Goal: Task Accomplishment & Management: Contribute content

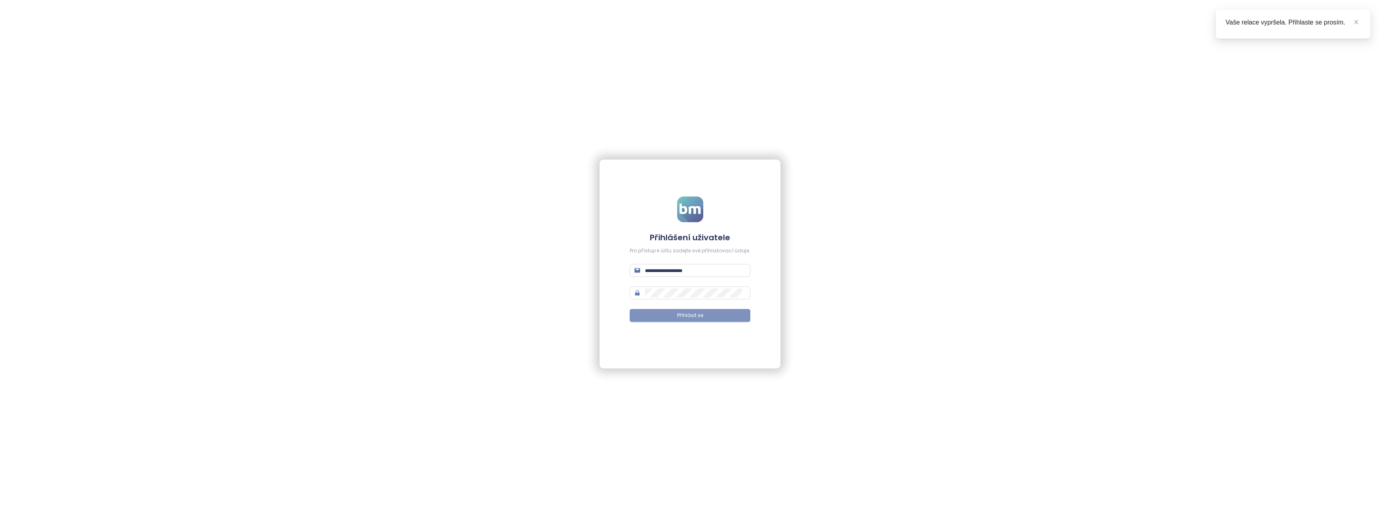
type input "**********"
click at [679, 314] on span "Přihlásit se" at bounding box center [690, 316] width 26 height 8
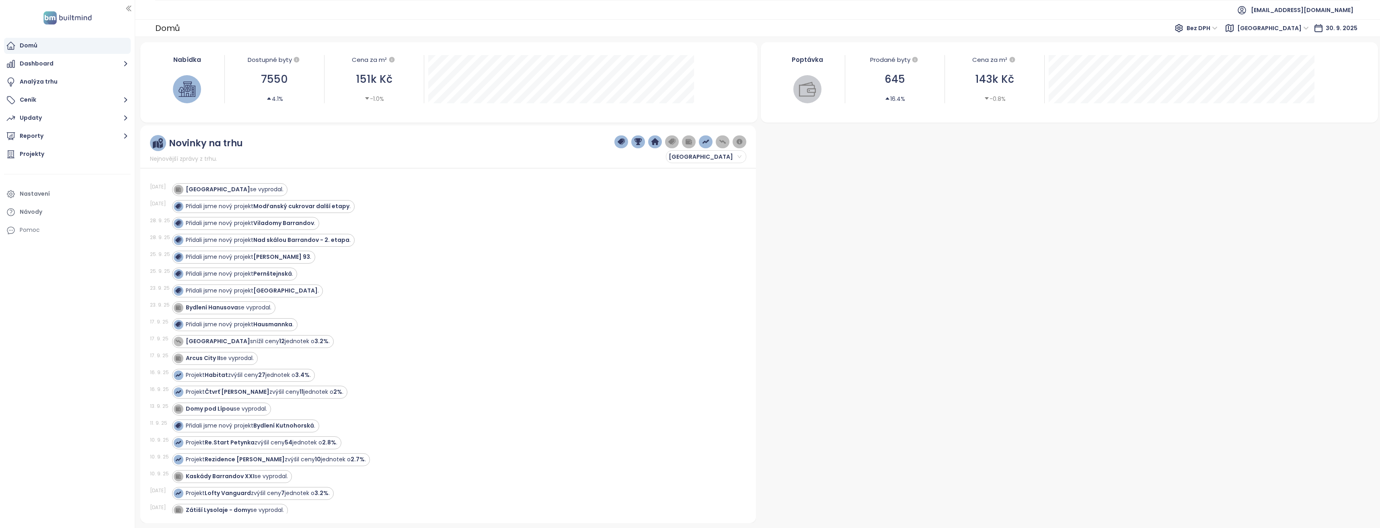
click at [1217, 28] on span "Bez DPH" at bounding box center [1201, 28] width 31 height 12
click at [1306, 27] on span "Praha" at bounding box center [1273, 28] width 72 height 12
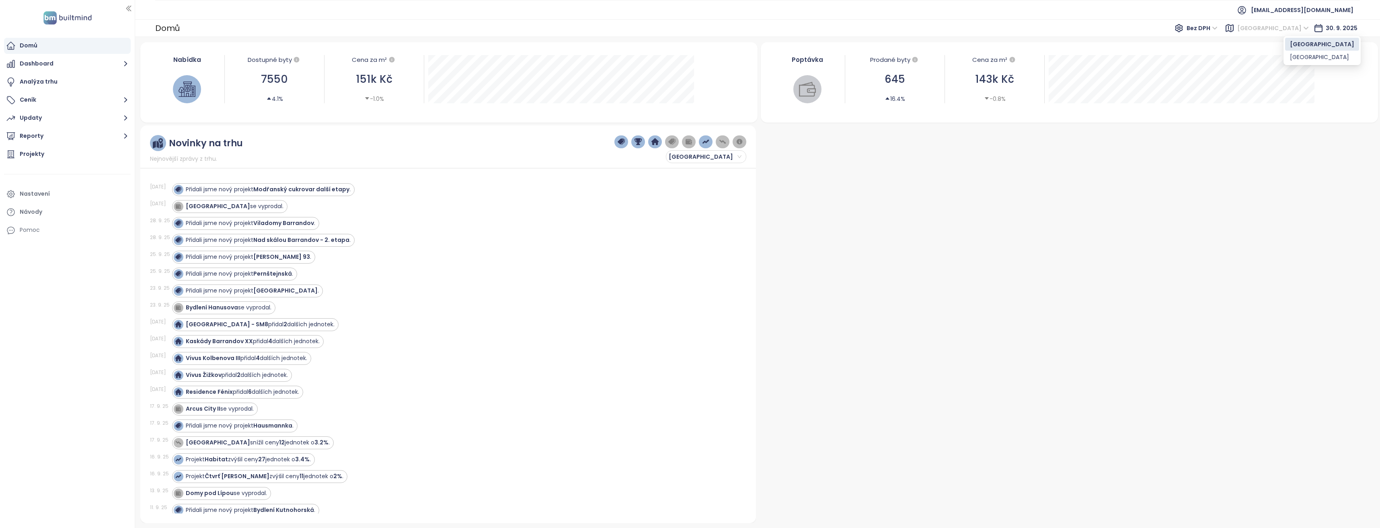
click at [1307, 41] on div "Praha" at bounding box center [1322, 44] width 64 height 9
click at [1114, 215] on div at bounding box center [1067, 324] width 616 height 398
click at [1299, 30] on span "Praha" at bounding box center [1273, 28] width 72 height 12
click at [1300, 42] on div "Praha" at bounding box center [1322, 44] width 64 height 9
click at [41, 154] on div "Projekty" at bounding box center [32, 154] width 25 height 10
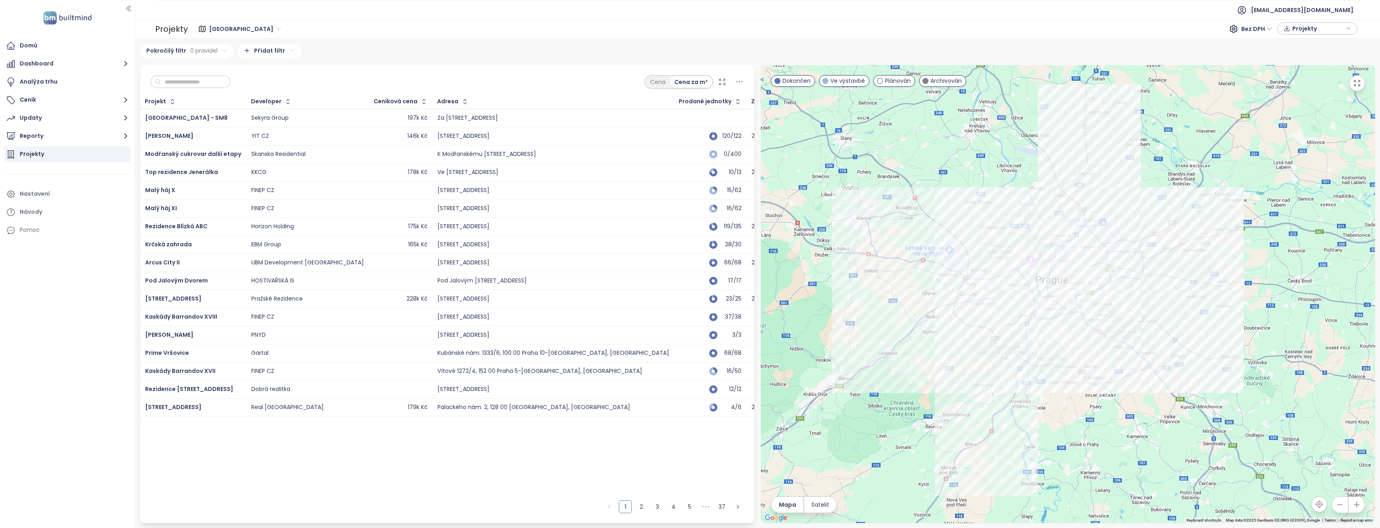
click at [182, 83] on input "text" at bounding box center [193, 82] width 65 height 12
type input "*"
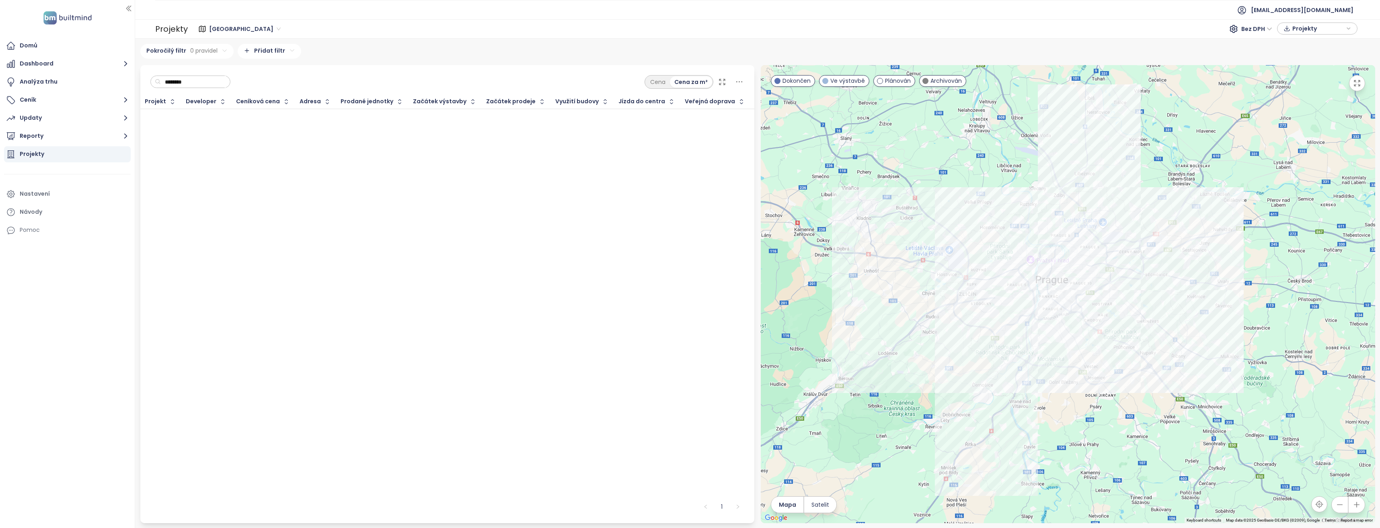
click at [231, 28] on span "Praha" at bounding box center [245, 29] width 72 height 12
type input "********"
click at [245, 55] on div "Středočeský kraj" at bounding box center [257, 57] width 93 height 9
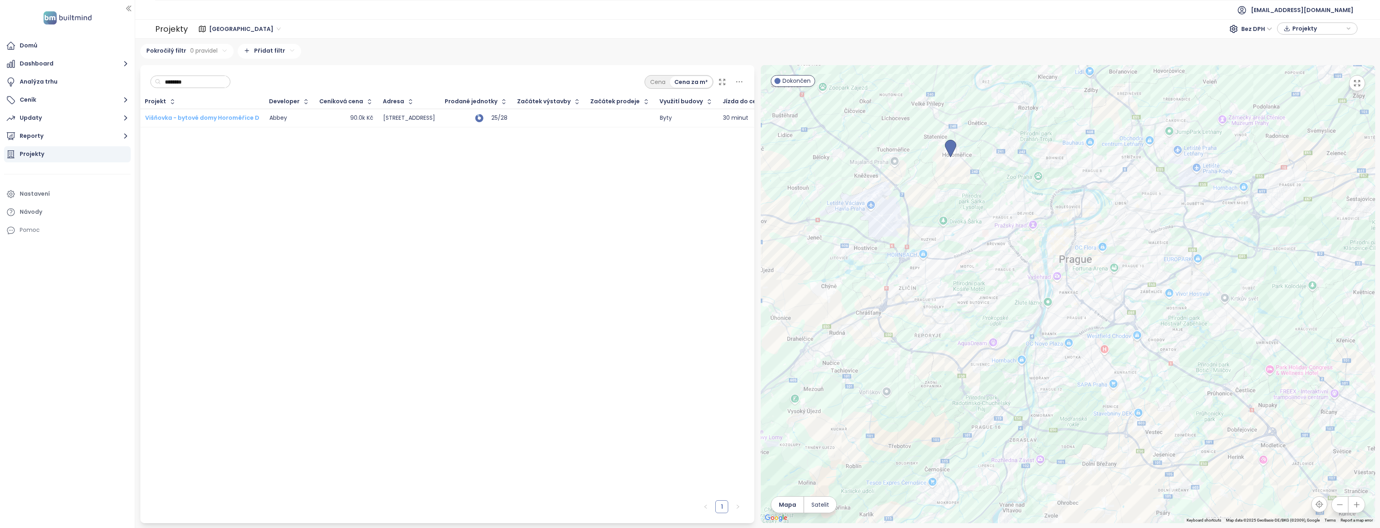
click at [218, 115] on span "Višňovka - bytové domy Horoměřice D" at bounding box center [202, 118] width 114 height 8
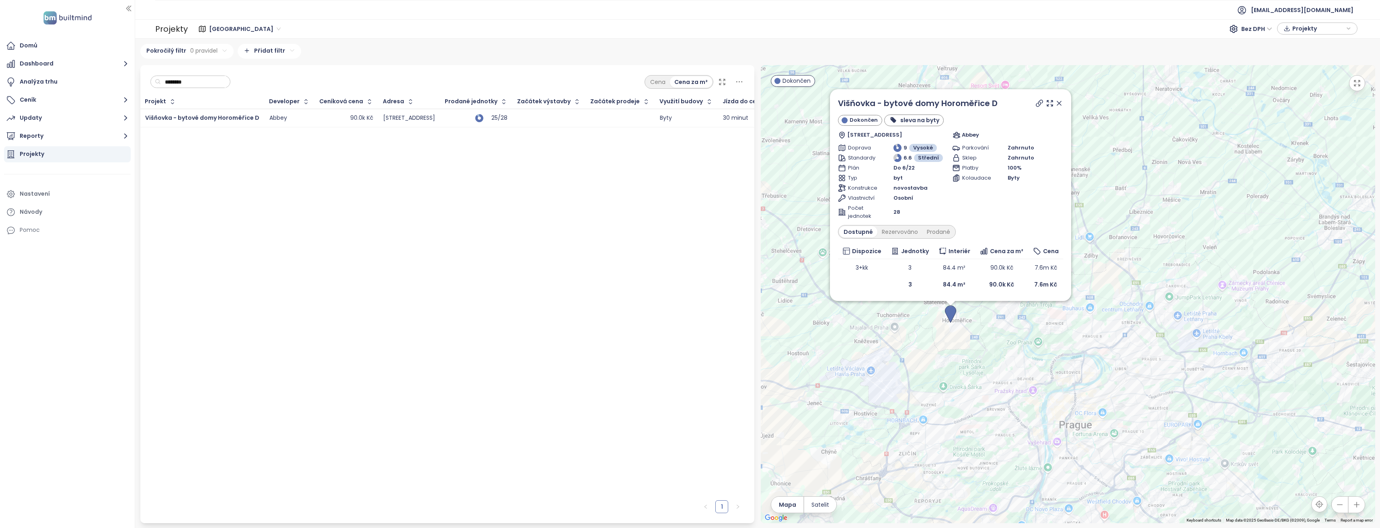
drag, startPoint x: 1058, startPoint y: 103, endPoint x: 806, endPoint y: 401, distance: 390.5
click at [1058, 103] on icon at bounding box center [1059, 103] width 4 height 4
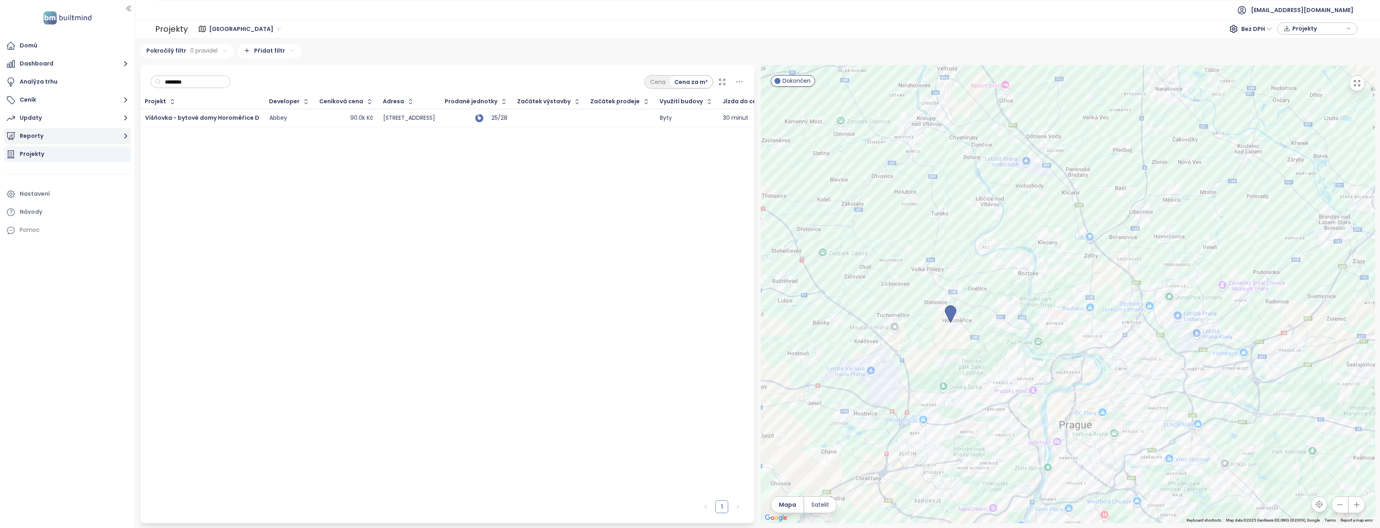
click at [127, 136] on icon "button" at bounding box center [125, 136] width 3 height 5
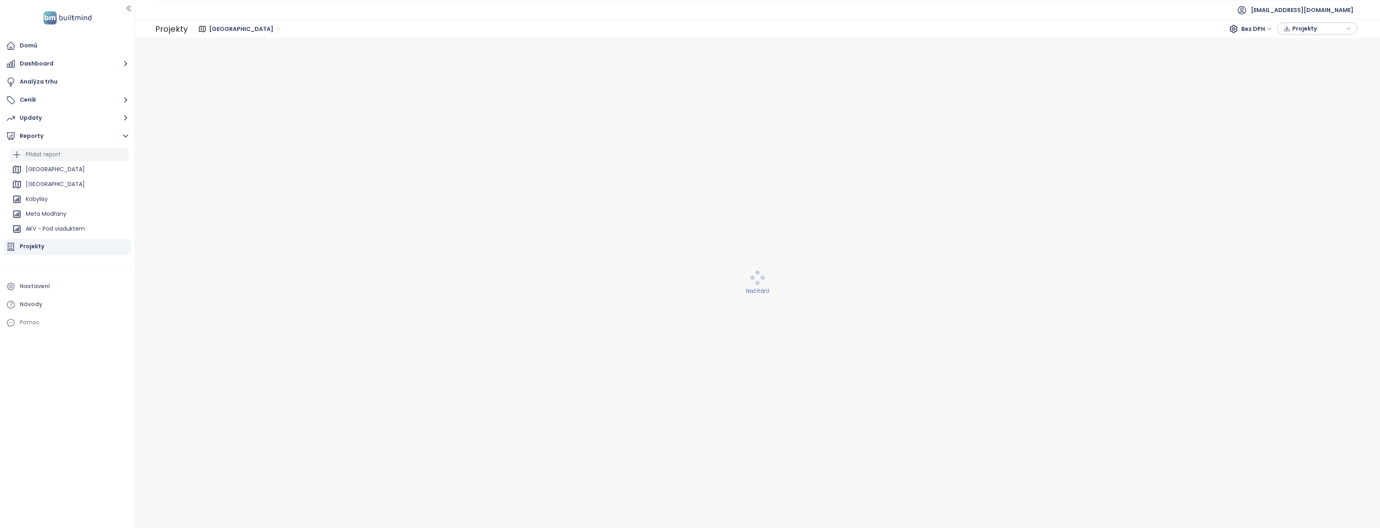
click at [61, 153] on div "Přidat report" at bounding box center [43, 155] width 35 height 10
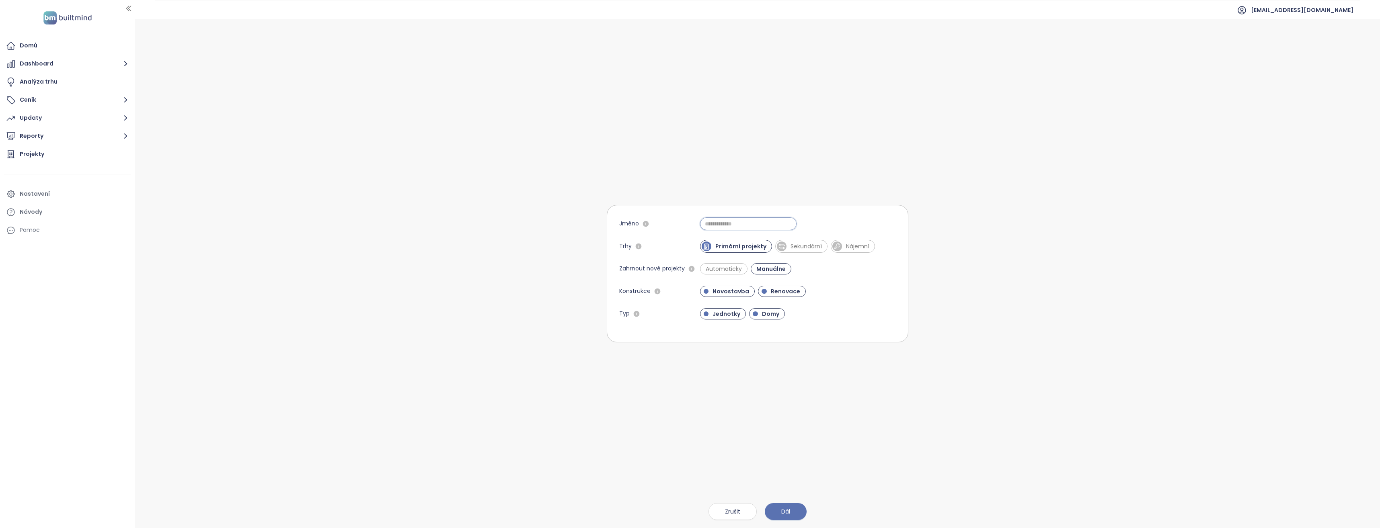
click at [720, 224] on input "Jméno" at bounding box center [748, 223] width 96 height 13
type input "********"
click at [763, 313] on span "Domy" at bounding box center [770, 314] width 25 height 8
click at [798, 244] on span "Sekundární" at bounding box center [805, 246] width 39 height 8
drag, startPoint x: 796, startPoint y: 233, endPoint x: 801, endPoint y: 255, distance: 22.6
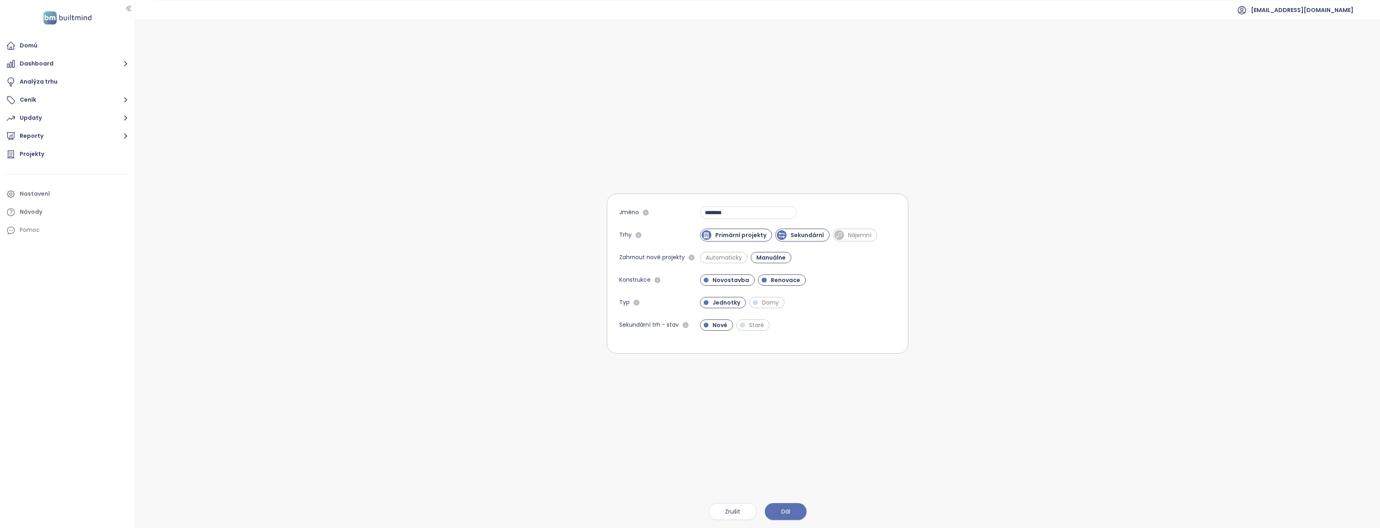
click at [796, 232] on span "Sekundární" at bounding box center [806, 235] width 41 height 8
click at [786, 513] on span "Dál" at bounding box center [785, 511] width 9 height 9
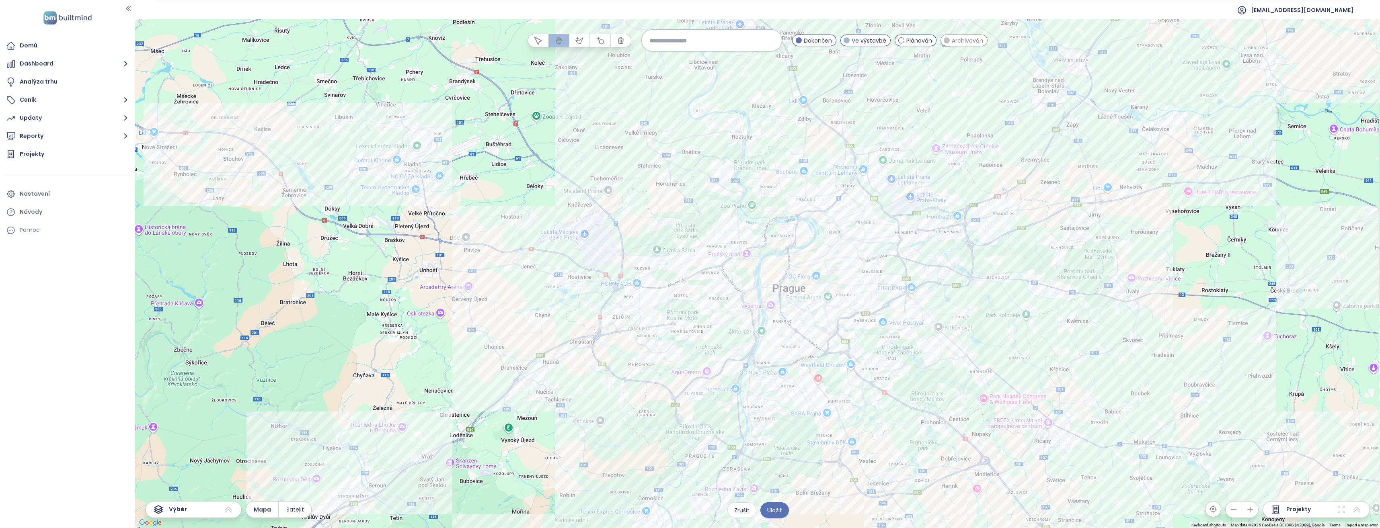
drag, startPoint x: 868, startPoint y: 188, endPoint x: 685, endPoint y: 216, distance: 185.1
click at [685, 216] on div at bounding box center [757, 273] width 1245 height 509
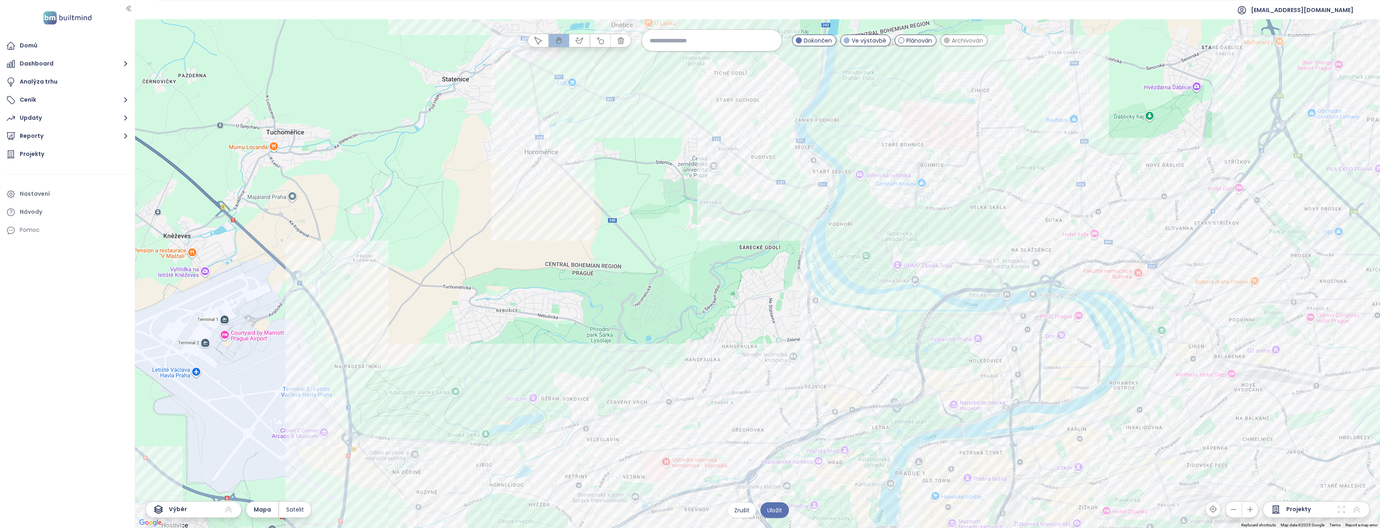
click at [961, 40] on span "Archivován" at bounding box center [967, 40] width 31 height 9
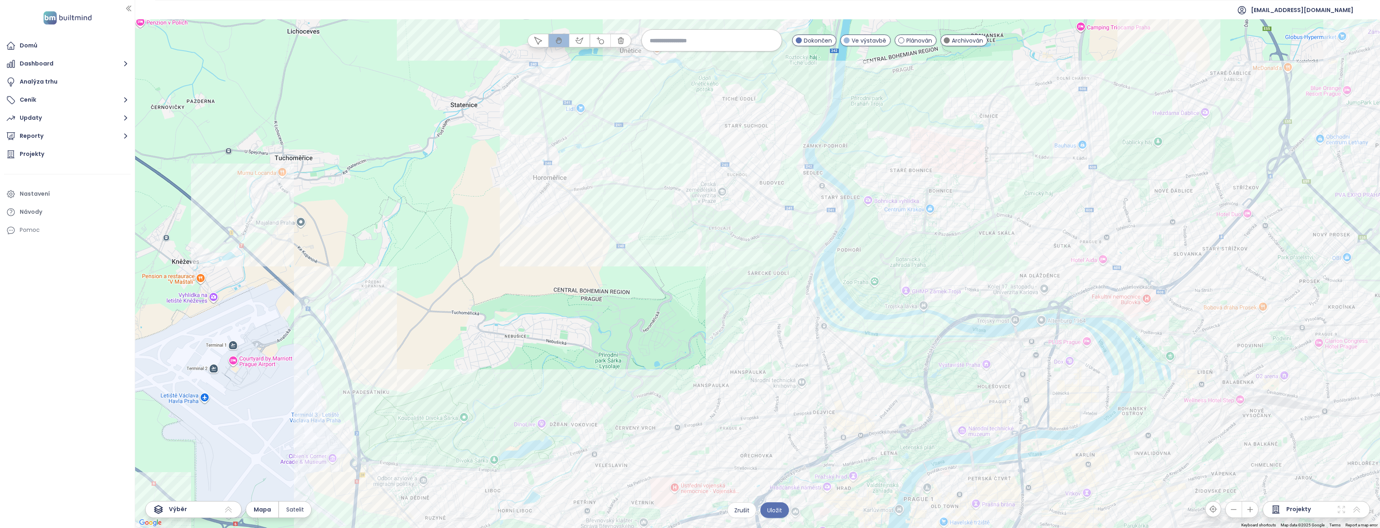
drag, startPoint x: 568, startPoint y: 236, endPoint x: 574, endPoint y: 274, distance: 38.6
click at [574, 279] on div at bounding box center [757, 273] width 1245 height 509
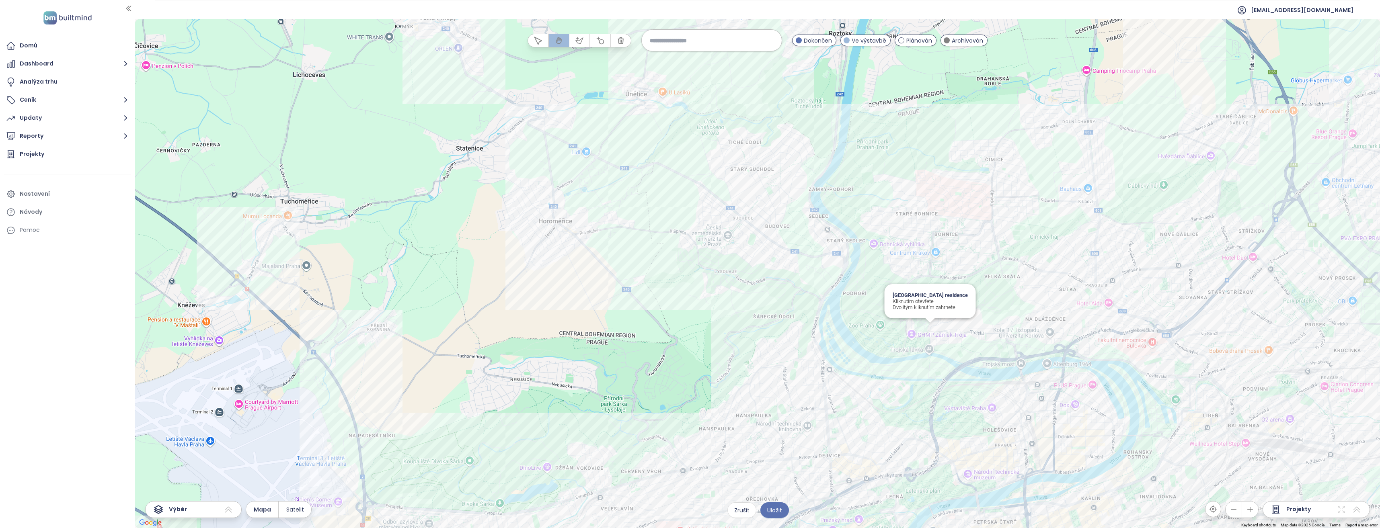
click at [933, 330] on div "Chateau Troja residence Kliknutím otevřete Dvojitým kliknutím zahrnete" at bounding box center [757, 273] width 1245 height 509
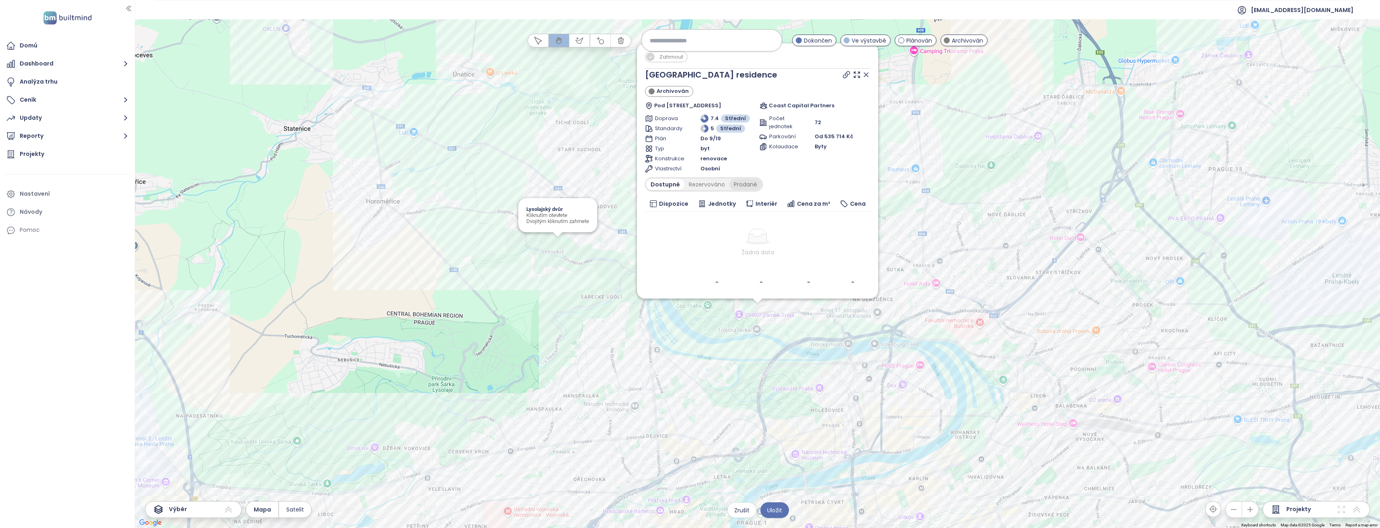
click at [738, 185] on div "Prodané" at bounding box center [745, 184] width 32 height 11
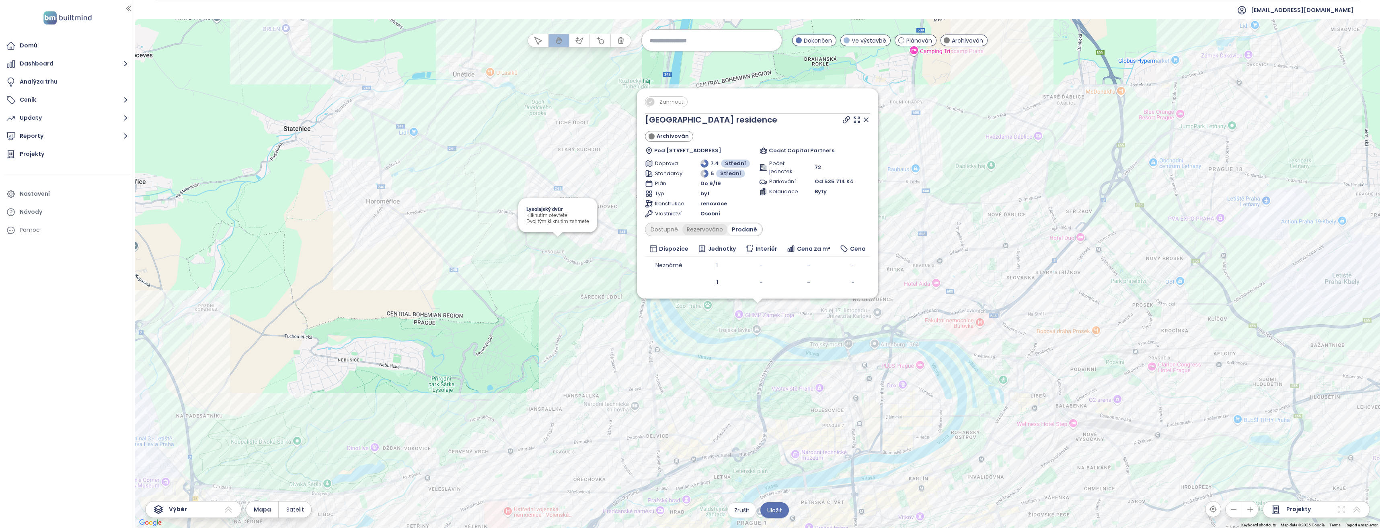
click at [705, 226] on div "Rezervováno" at bounding box center [704, 229] width 45 height 11
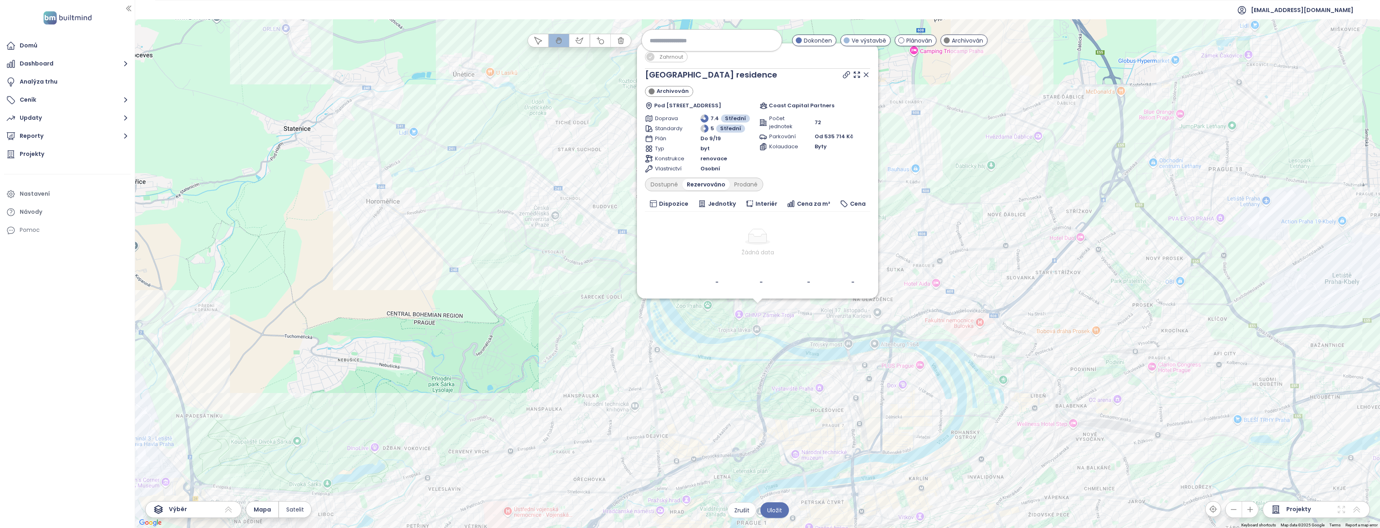
click at [497, 291] on div "Zahrnout Chateau Troja residence Archivován Pod Havránkou 7/10, 171 00 Praha-Tr…" at bounding box center [757, 273] width 1245 height 509
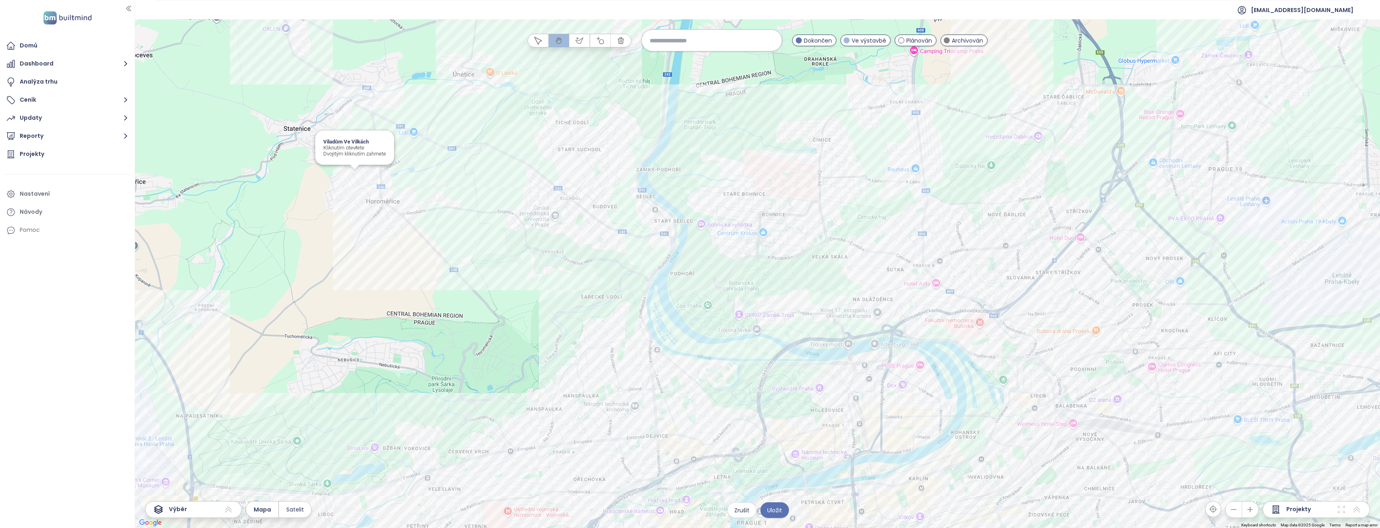
click at [355, 175] on div "Viladům Ve Vilkách Kliknutím otevřete Dvojitým kliknutím zahrnete" at bounding box center [757, 273] width 1245 height 509
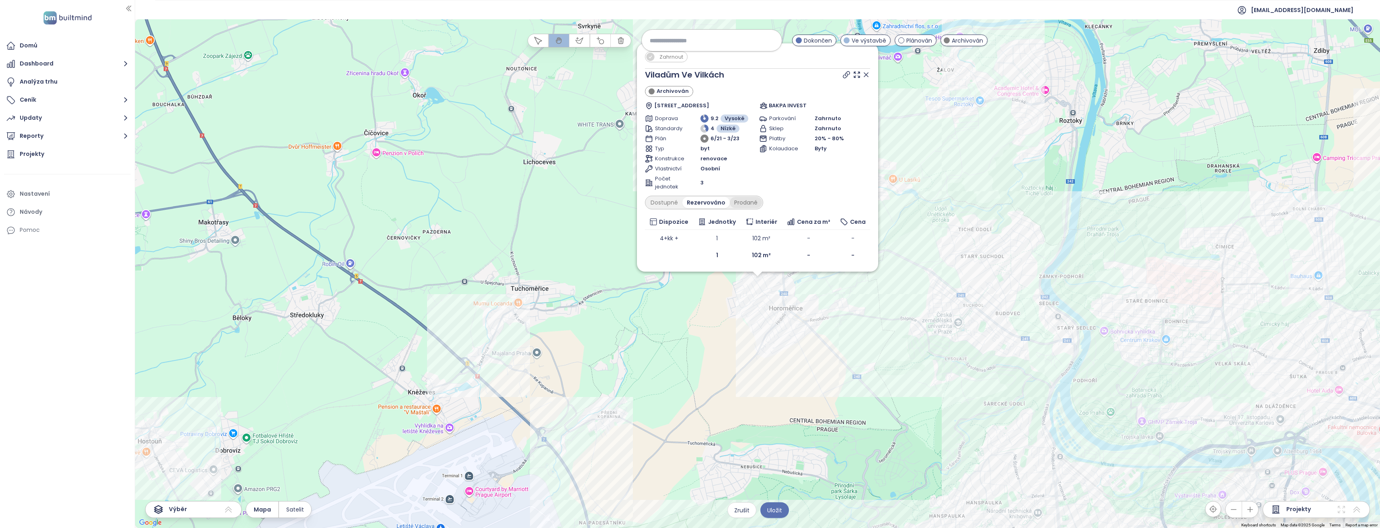
click at [745, 199] on div "Prodané" at bounding box center [746, 202] width 32 height 11
click at [669, 206] on div "Dostupné" at bounding box center [664, 202] width 36 height 11
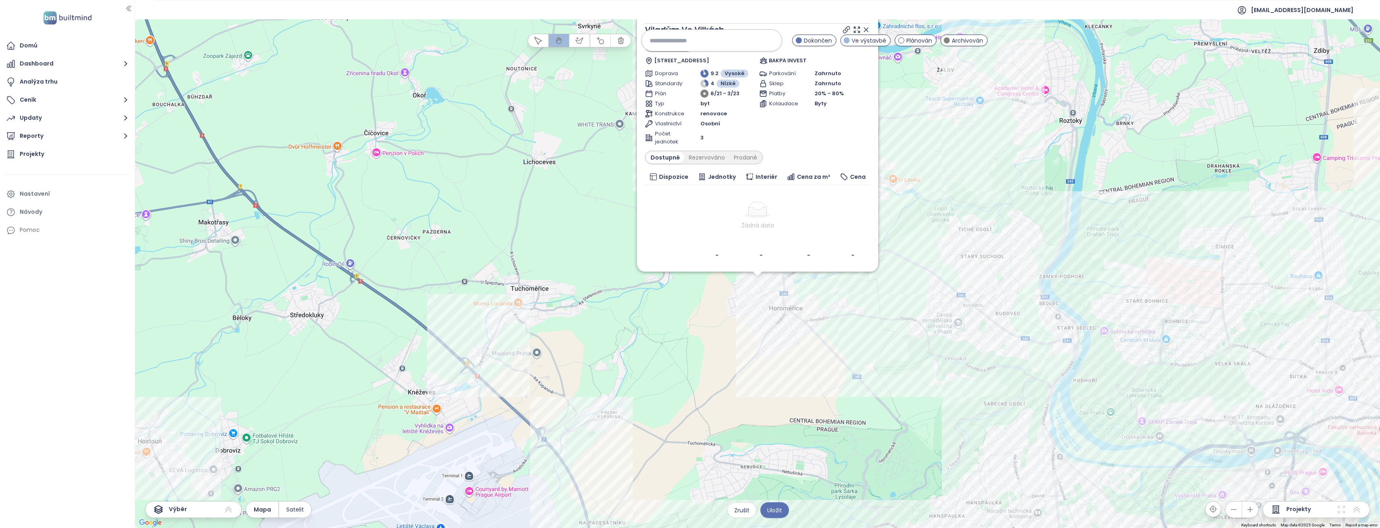
click at [806, 362] on div "Zahrnout Viladům Ve Vilkách Archivován Ve Vilkách 410, 252 62 Horoměřice, Czech…" at bounding box center [757, 273] width 1245 height 509
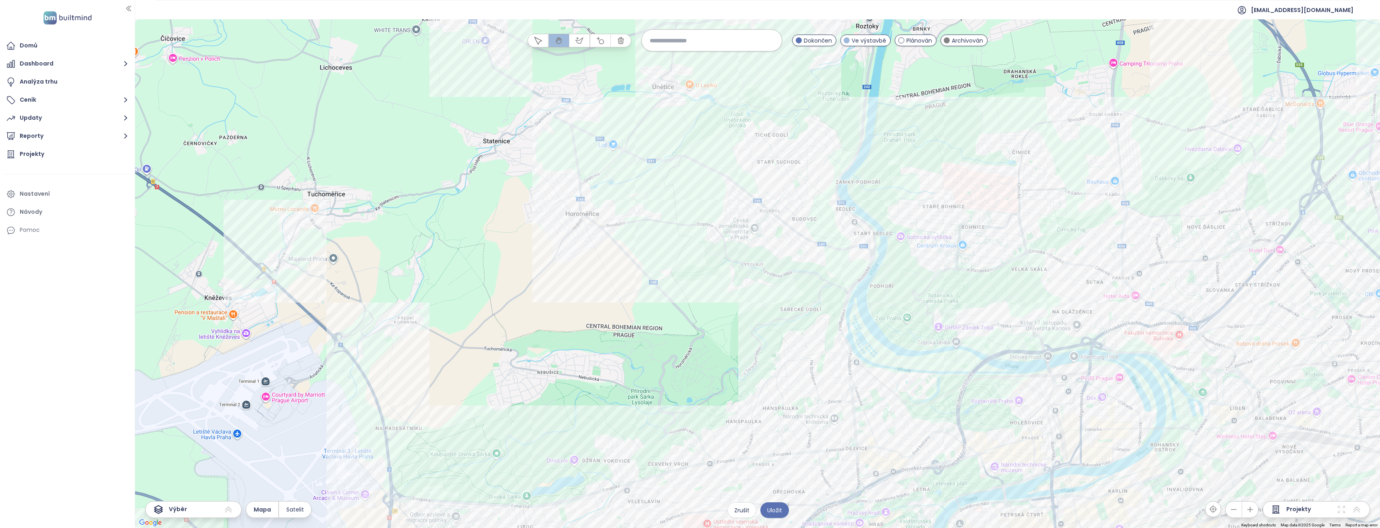
drag, startPoint x: 876, startPoint y: 402, endPoint x: 667, endPoint y: 318, distance: 224.9
click at [667, 318] on div at bounding box center [757, 273] width 1245 height 509
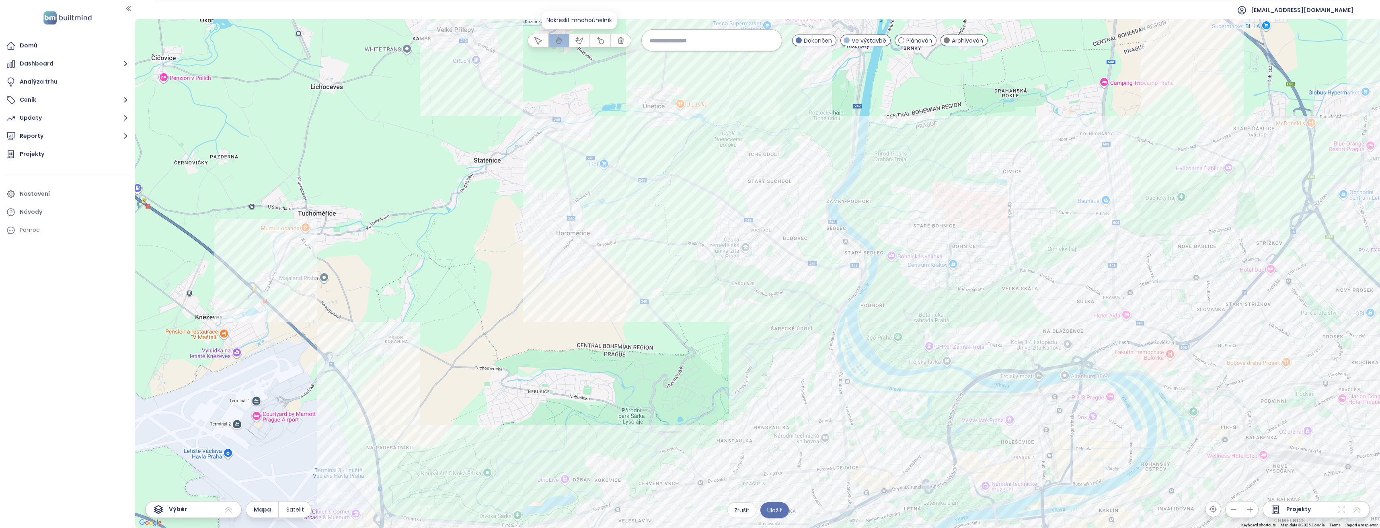
click at [580, 40] on icon "button" at bounding box center [579, 41] width 8 height 8
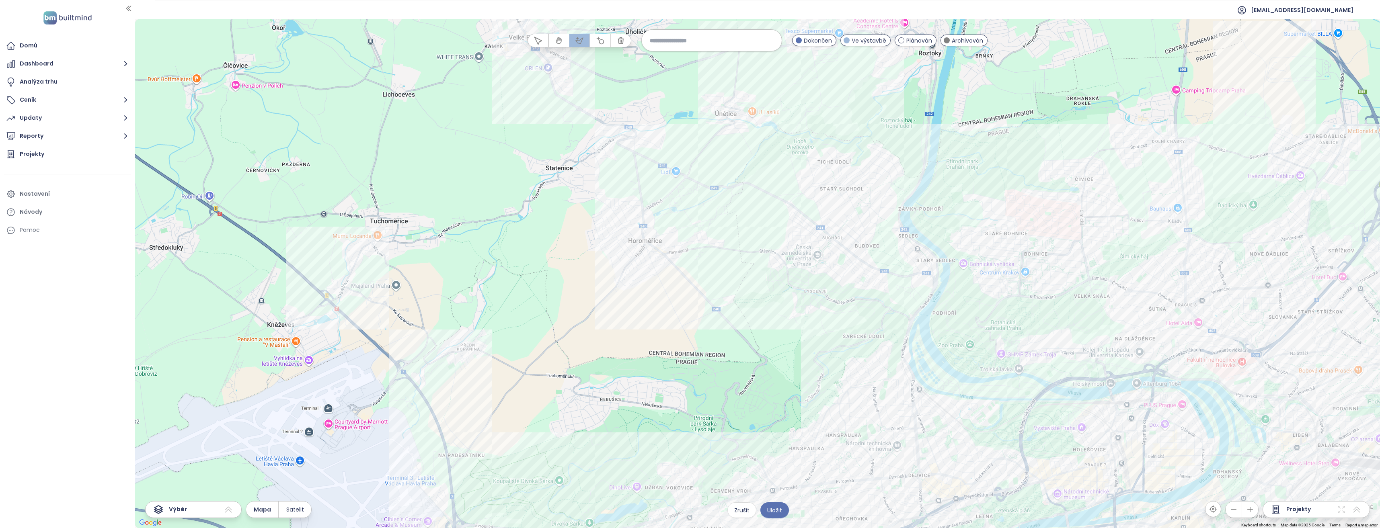
drag, startPoint x: 523, startPoint y: 221, endPoint x: 596, endPoint y: 229, distance: 73.6
click at [596, 229] on div at bounding box center [757, 273] width 1245 height 509
click at [598, 232] on div at bounding box center [757, 273] width 1245 height 509
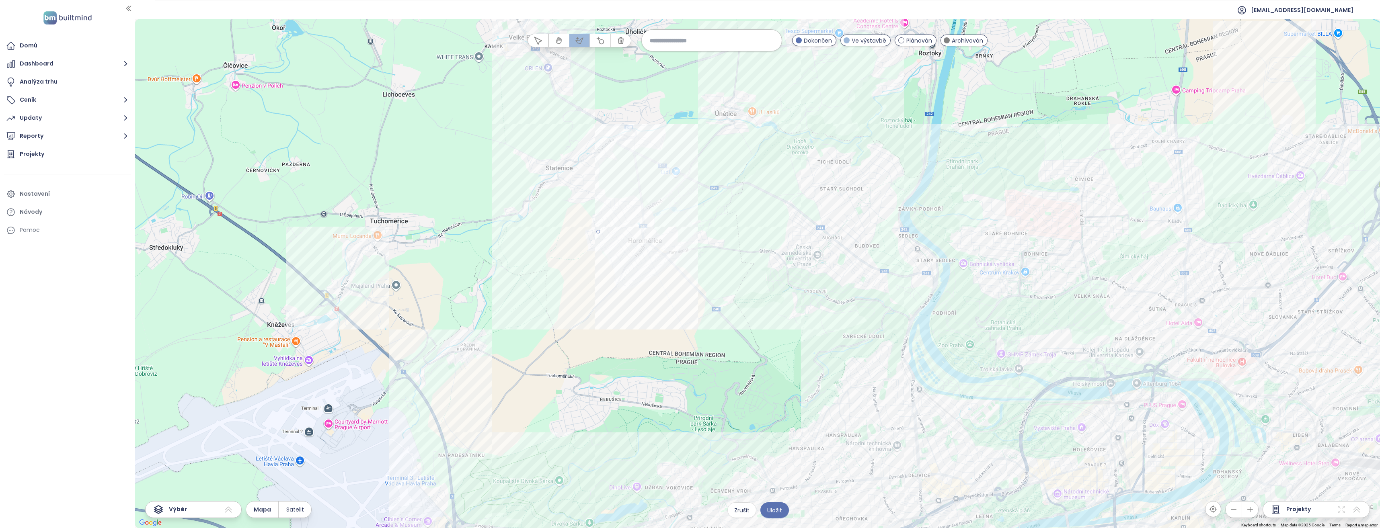
click at [654, 229] on div at bounding box center [757, 273] width 1245 height 509
click at [647, 283] on div at bounding box center [757, 273] width 1245 height 509
click at [584, 275] on div at bounding box center [757, 273] width 1245 height 509
click at [598, 232] on div at bounding box center [757, 273] width 1245 height 509
click at [771, 507] on span "Uložit" at bounding box center [774, 510] width 15 height 9
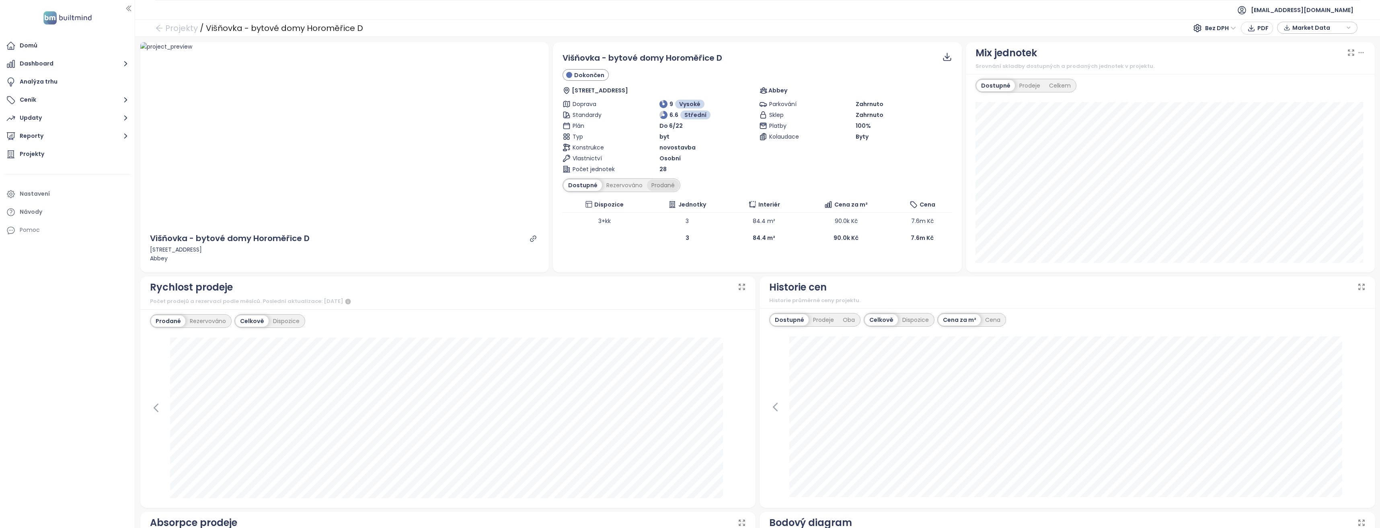
click at [661, 185] on div "Prodané" at bounding box center [663, 185] width 32 height 11
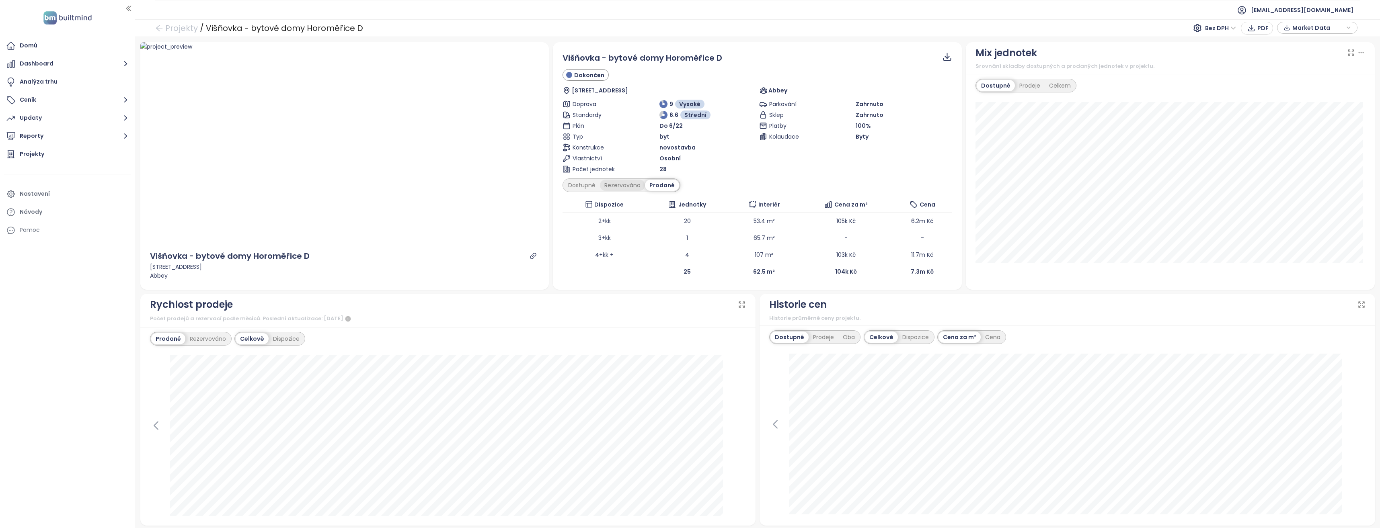
click at [630, 185] on div "Rezervováno" at bounding box center [622, 185] width 45 height 11
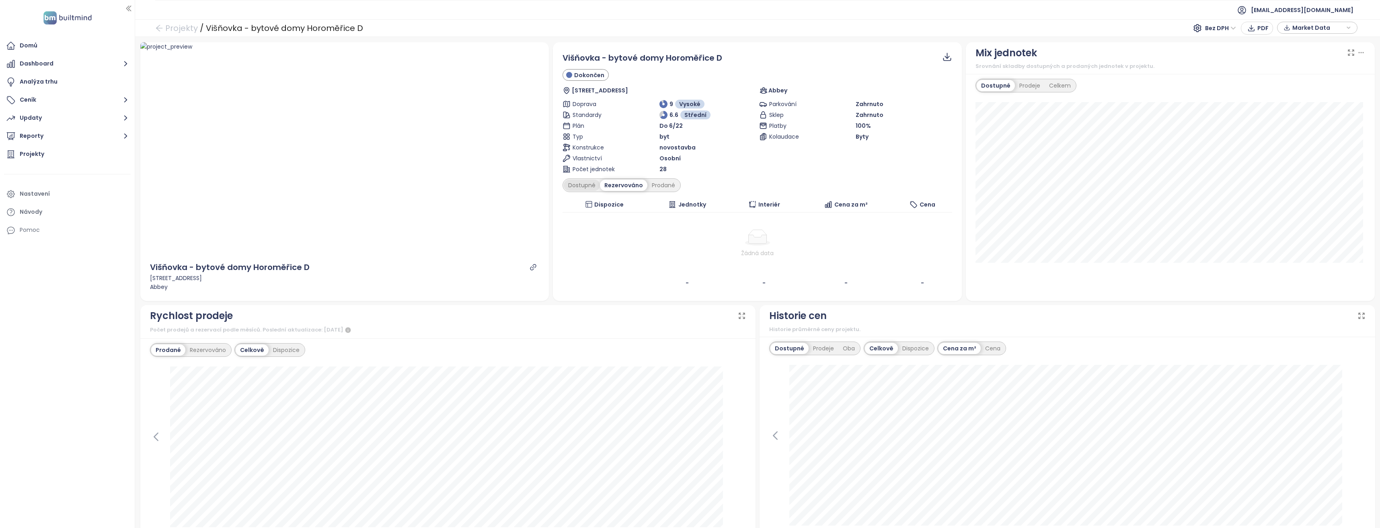
click at [584, 185] on div "Dostupné" at bounding box center [582, 185] width 36 height 11
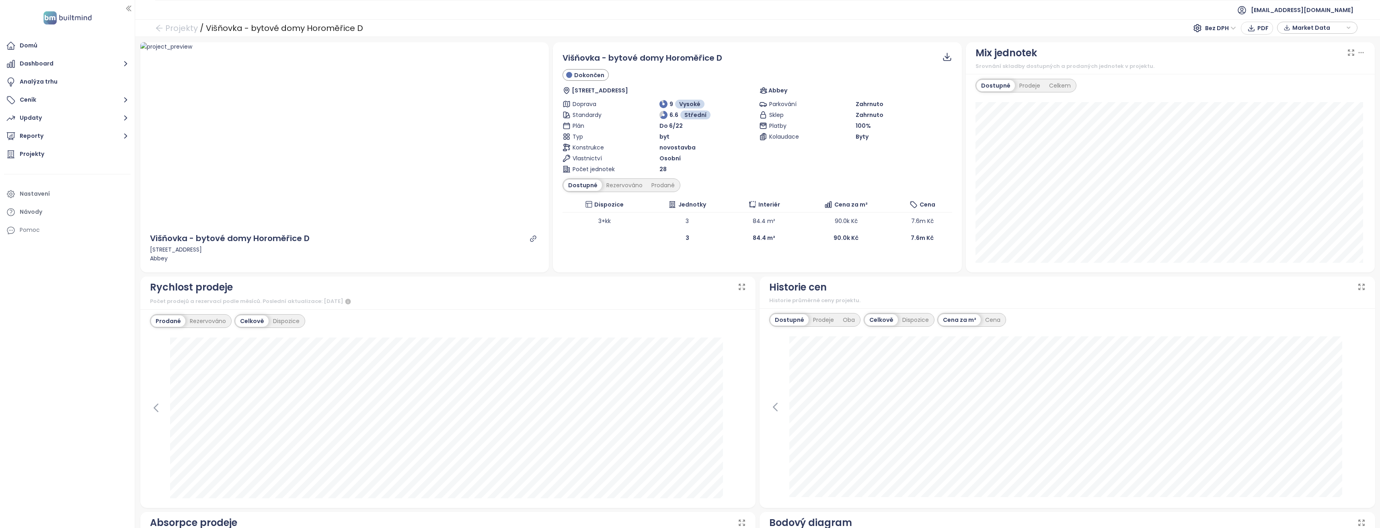
click at [1347, 27] on icon "button" at bounding box center [1348, 28] width 5 height 12
click at [1306, 117] on span "Stáhnout" at bounding box center [1307, 117] width 28 height 9
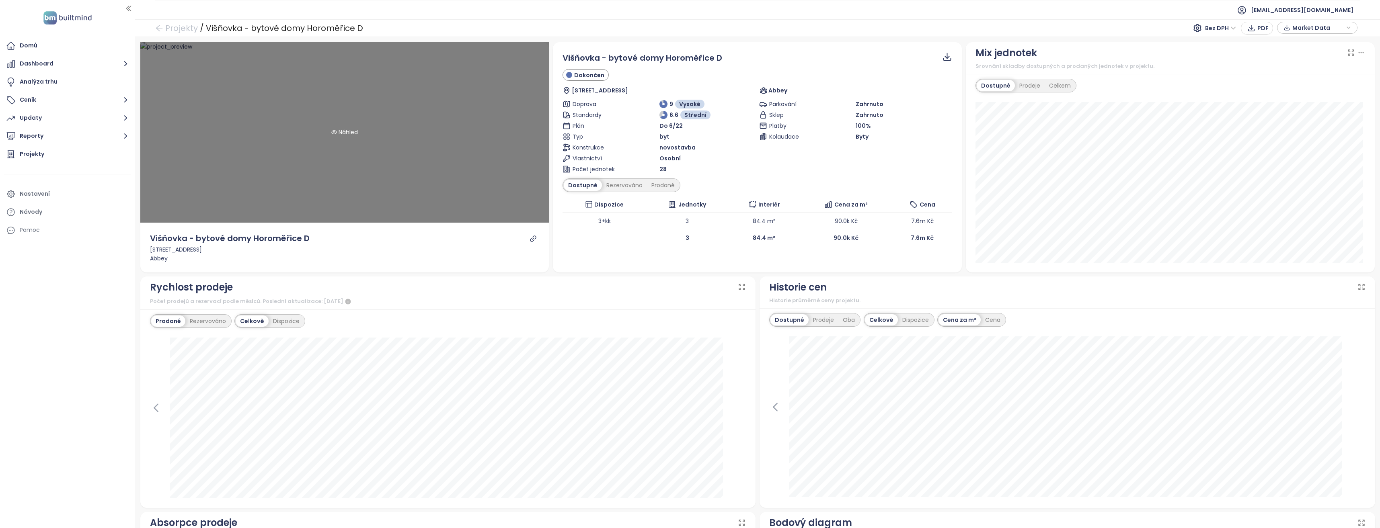
click at [419, 187] on div "Náhled" at bounding box center [344, 132] width 409 height 181
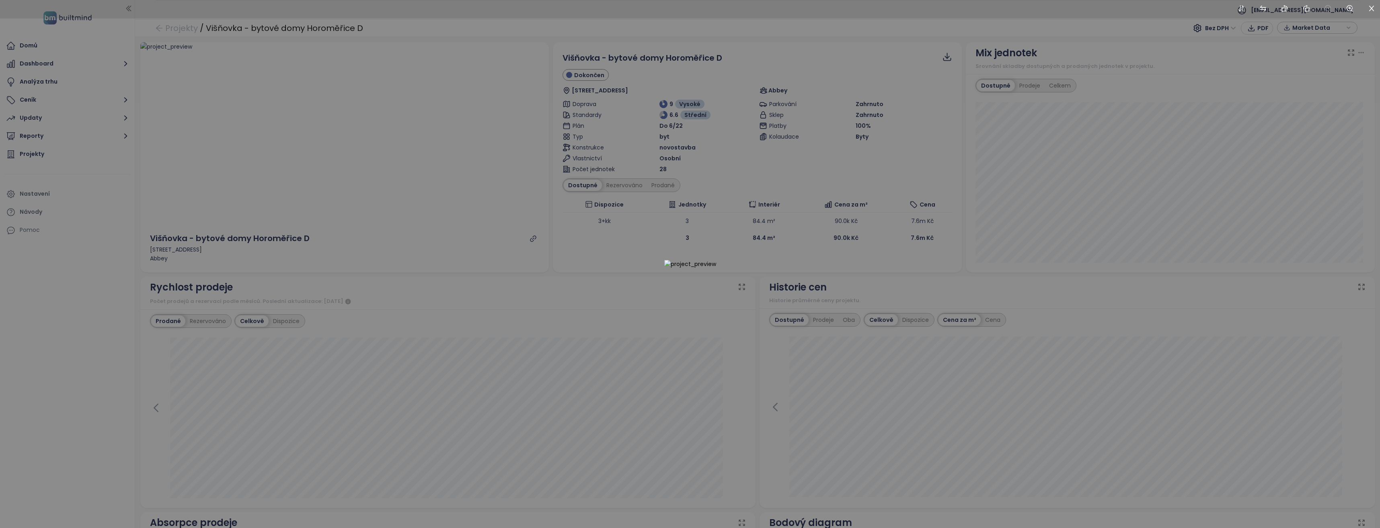
click at [736, 320] on div at bounding box center [690, 264] width 1380 height 528
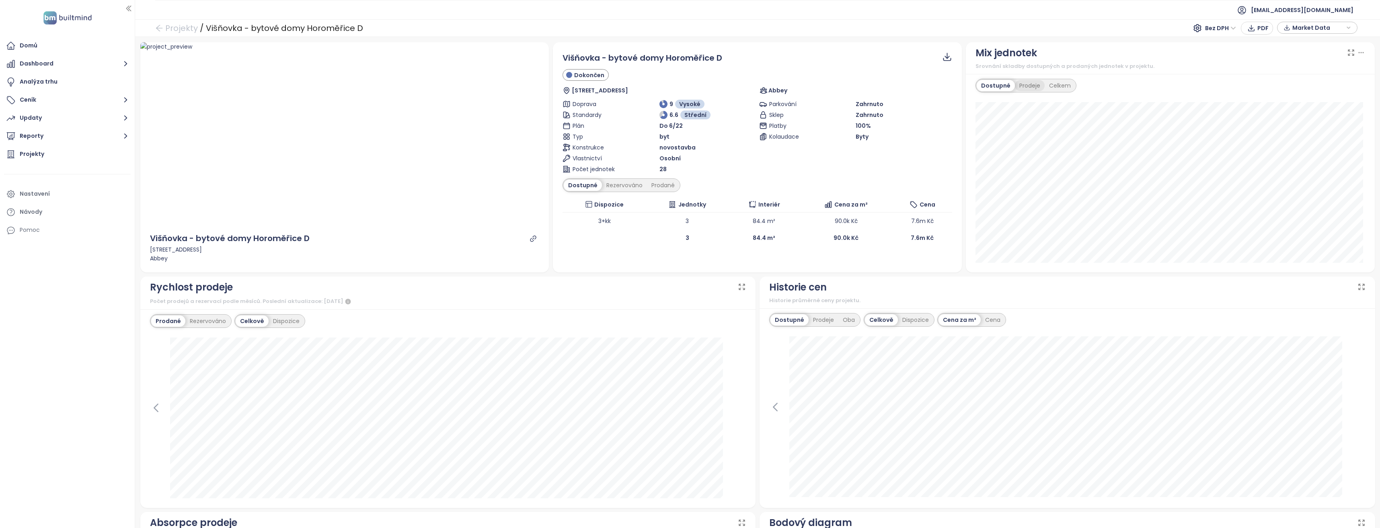
click at [1028, 85] on div "Prodeje" at bounding box center [1030, 85] width 30 height 11
click at [1055, 84] on div "Celkem" at bounding box center [1059, 85] width 31 height 11
click at [995, 86] on div "Dostupné" at bounding box center [994, 85] width 36 height 11
